Goal: Check status: Check status

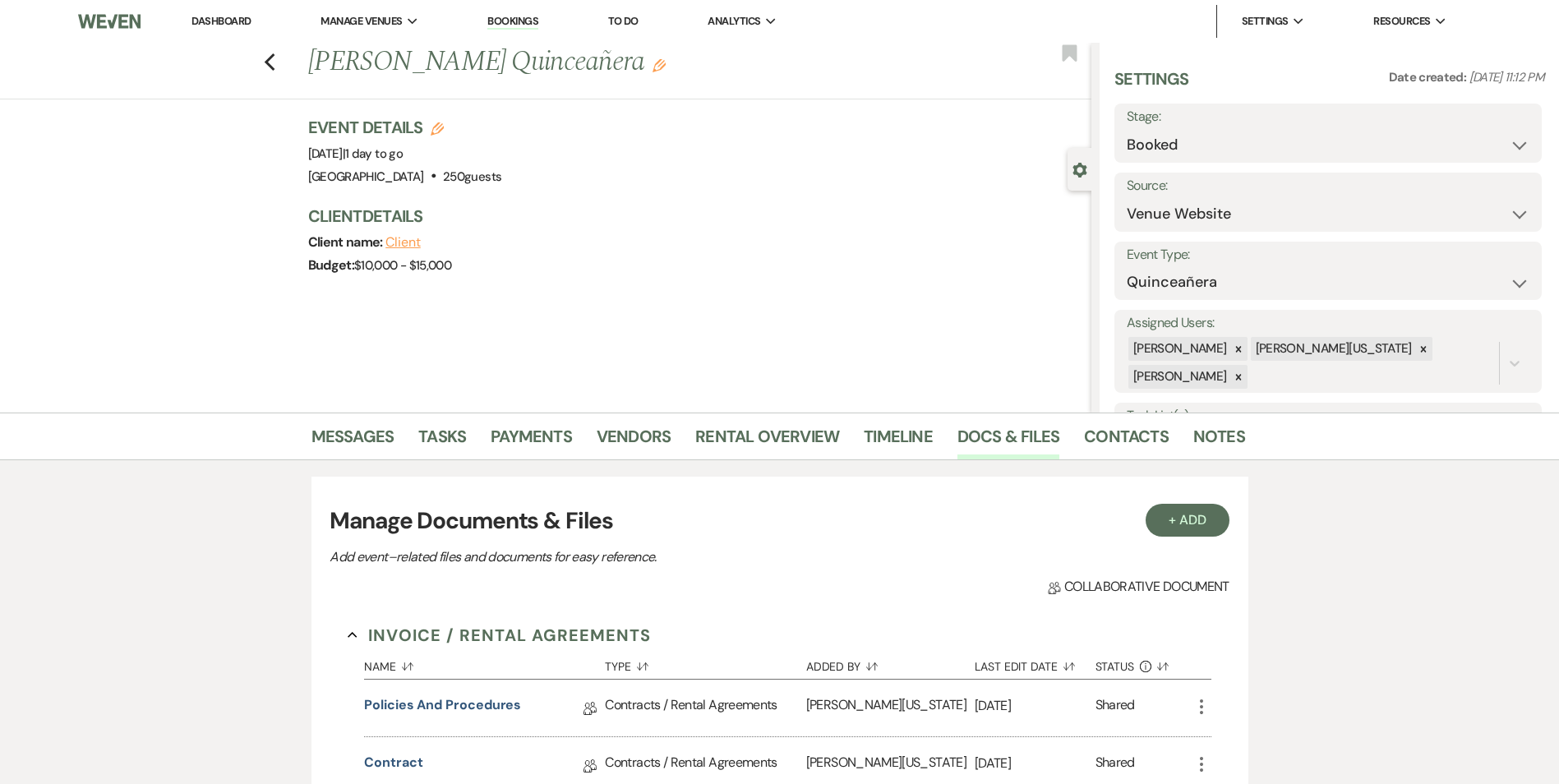
select select "5"
select select "15"
click at [514, 10] on li "Bookings" at bounding box center [513, 21] width 67 height 33
click at [513, 21] on link "Bookings" at bounding box center [513, 21] width 51 height 16
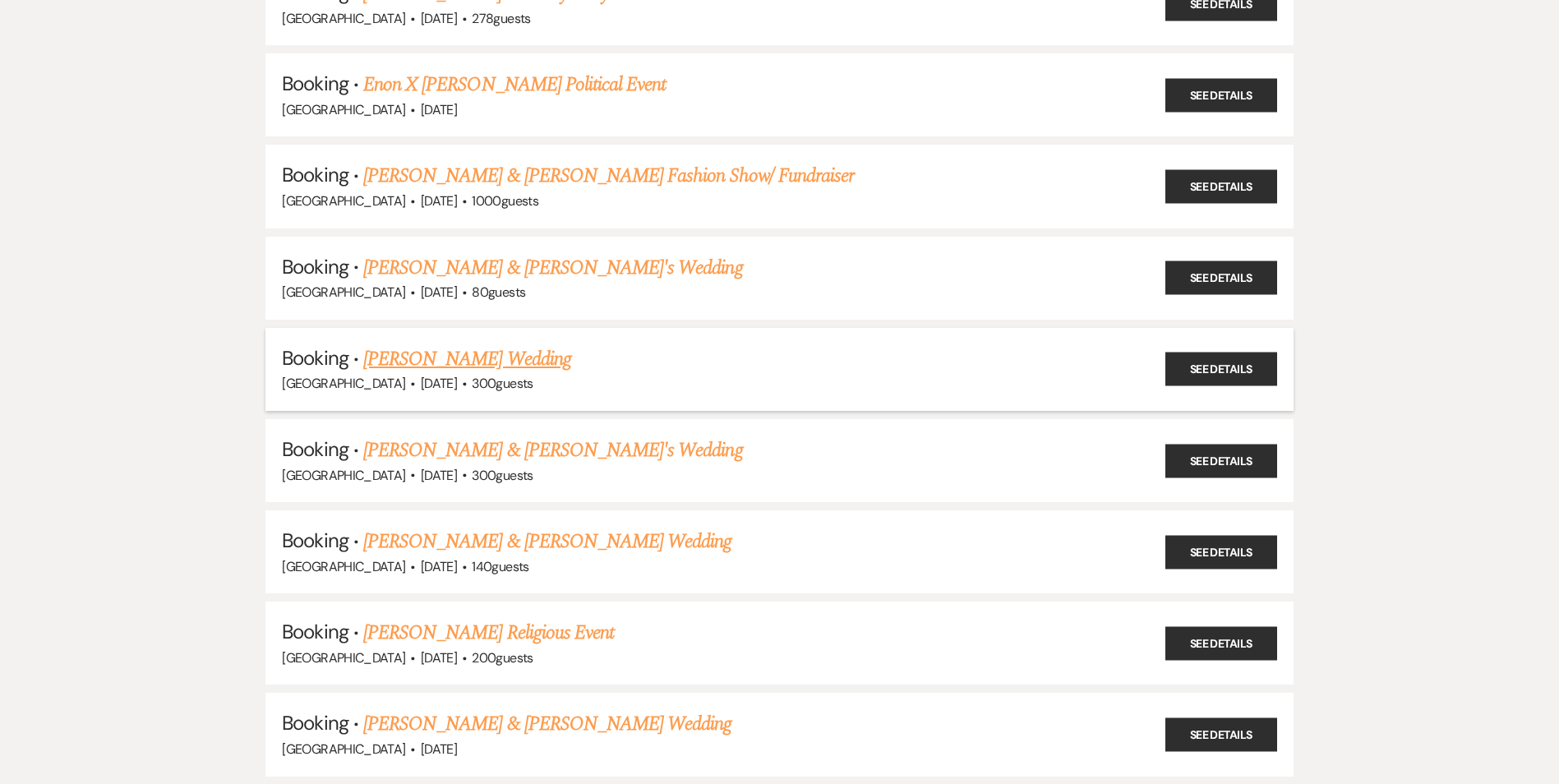
scroll to position [493, 0]
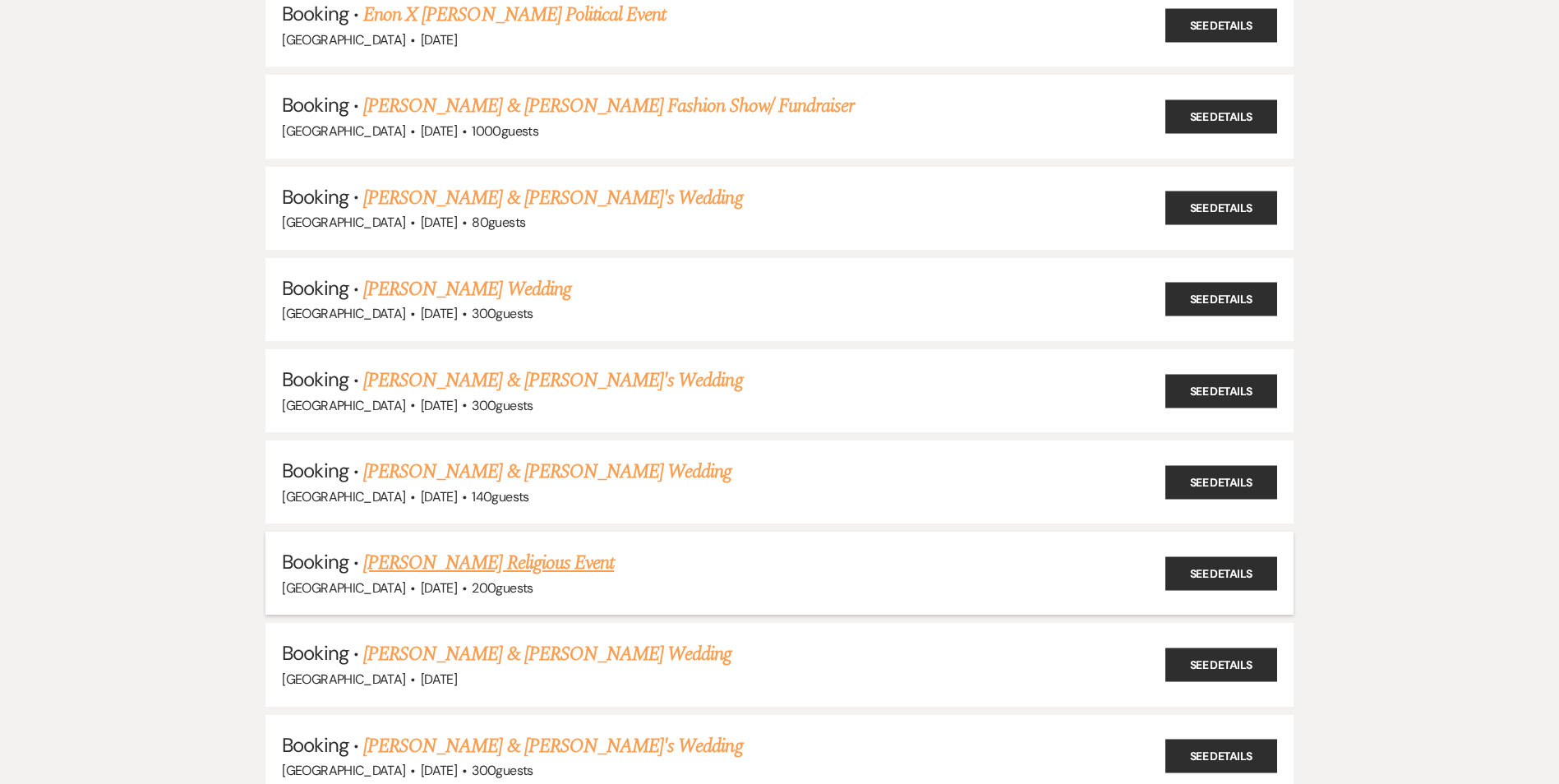
click at [427, 554] on link "[PERSON_NAME] Religious Event" at bounding box center [488, 563] width 250 height 30
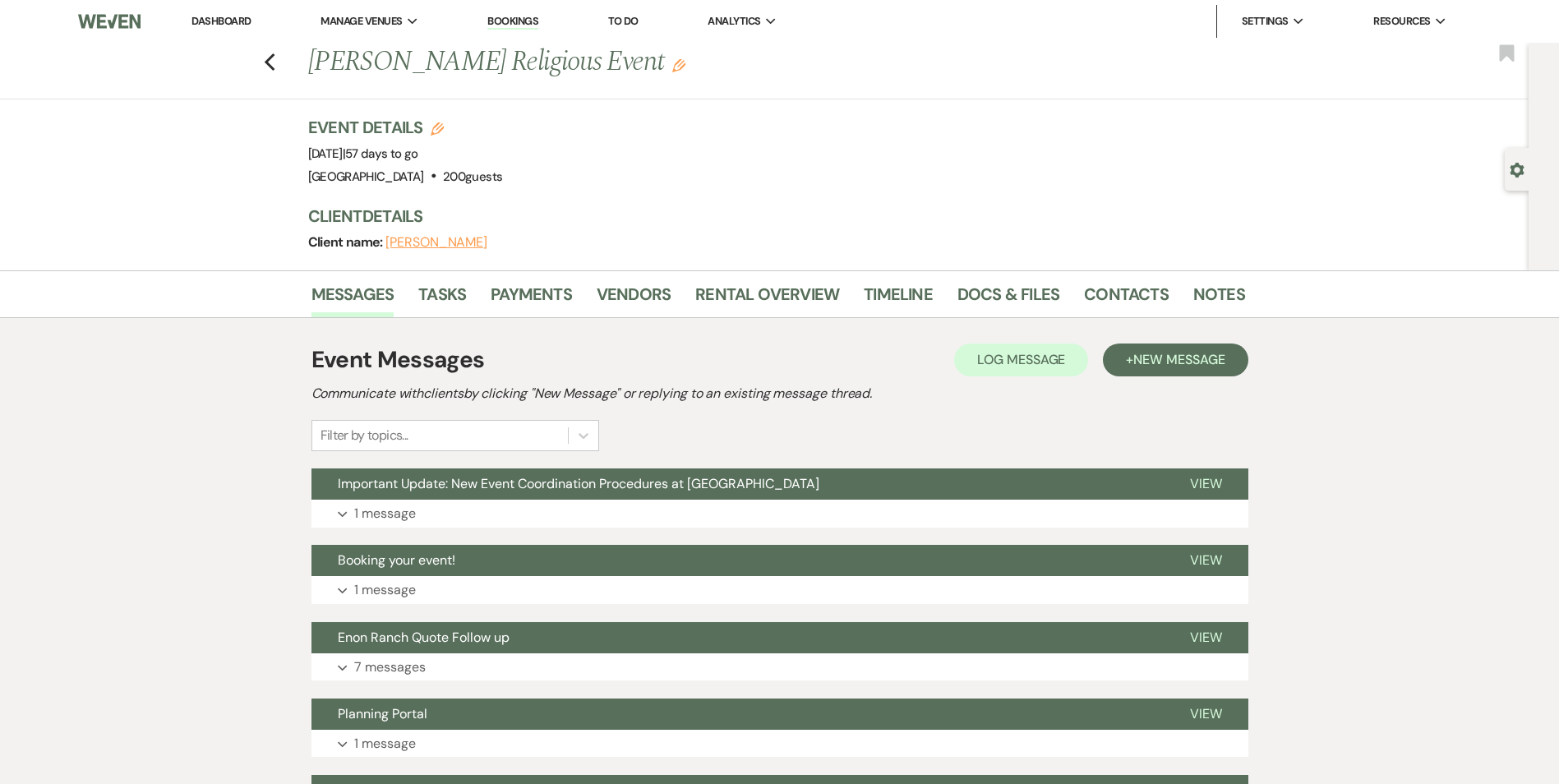
click at [284, 68] on div "Previous [PERSON_NAME] Religious Event Edit Bookmark" at bounding box center [760, 71] width 1537 height 57
drag, startPoint x: 307, startPoint y: 54, endPoint x: 469, endPoint y: 65, distance: 162.4
click at [469, 65] on div "Previous [PERSON_NAME] Religious Event Edit" at bounding box center [767, 63] width 936 height 39
drag, startPoint x: 469, startPoint y: 65, endPoint x: 427, endPoint y: 61, distance: 42.2
click at [425, 61] on h1 "[PERSON_NAME] Religious Event Edit" at bounding box center [676, 63] width 737 height 39
